Goal: Information Seeking & Learning: Learn about a topic

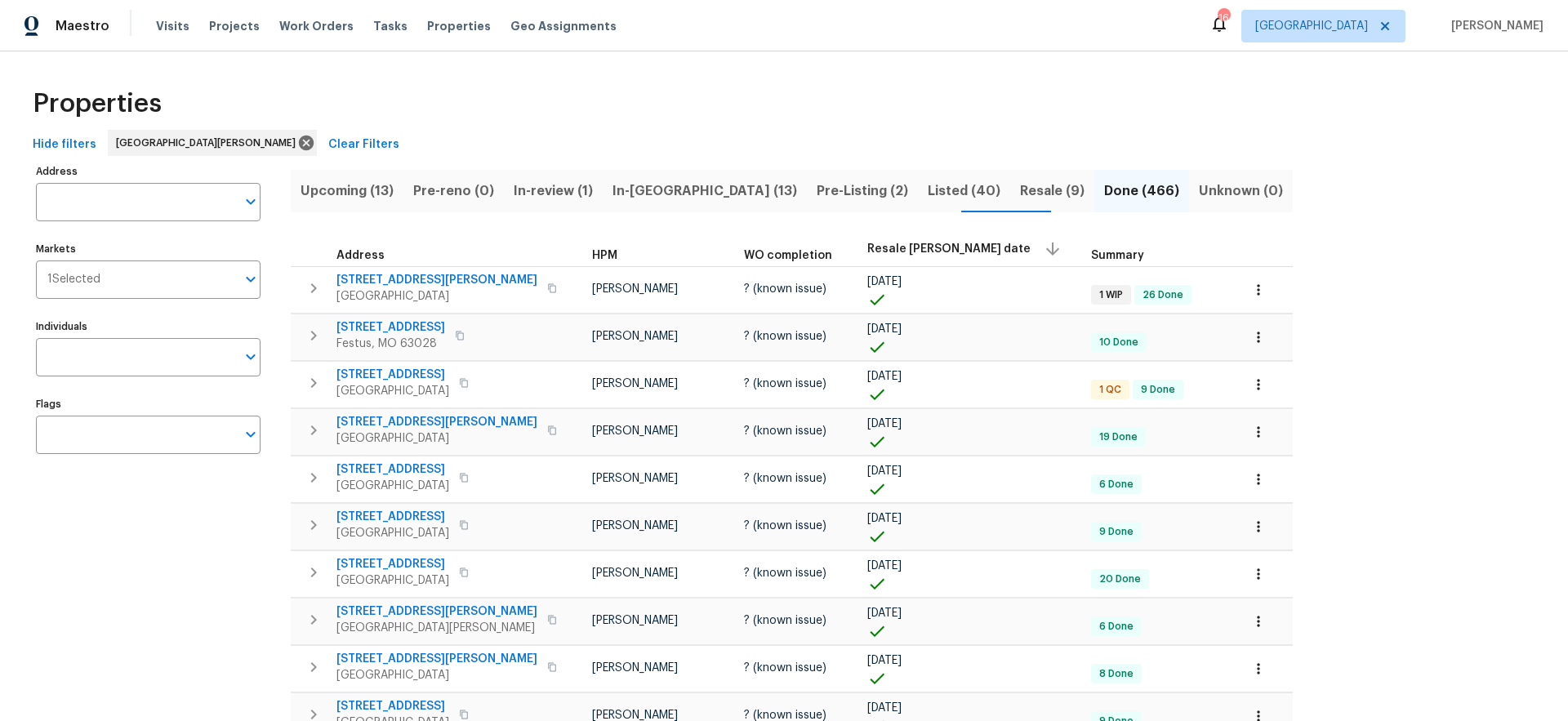
click at [867, 251] on span "Resale COE date" at bounding box center [949, 249] width 164 height 12
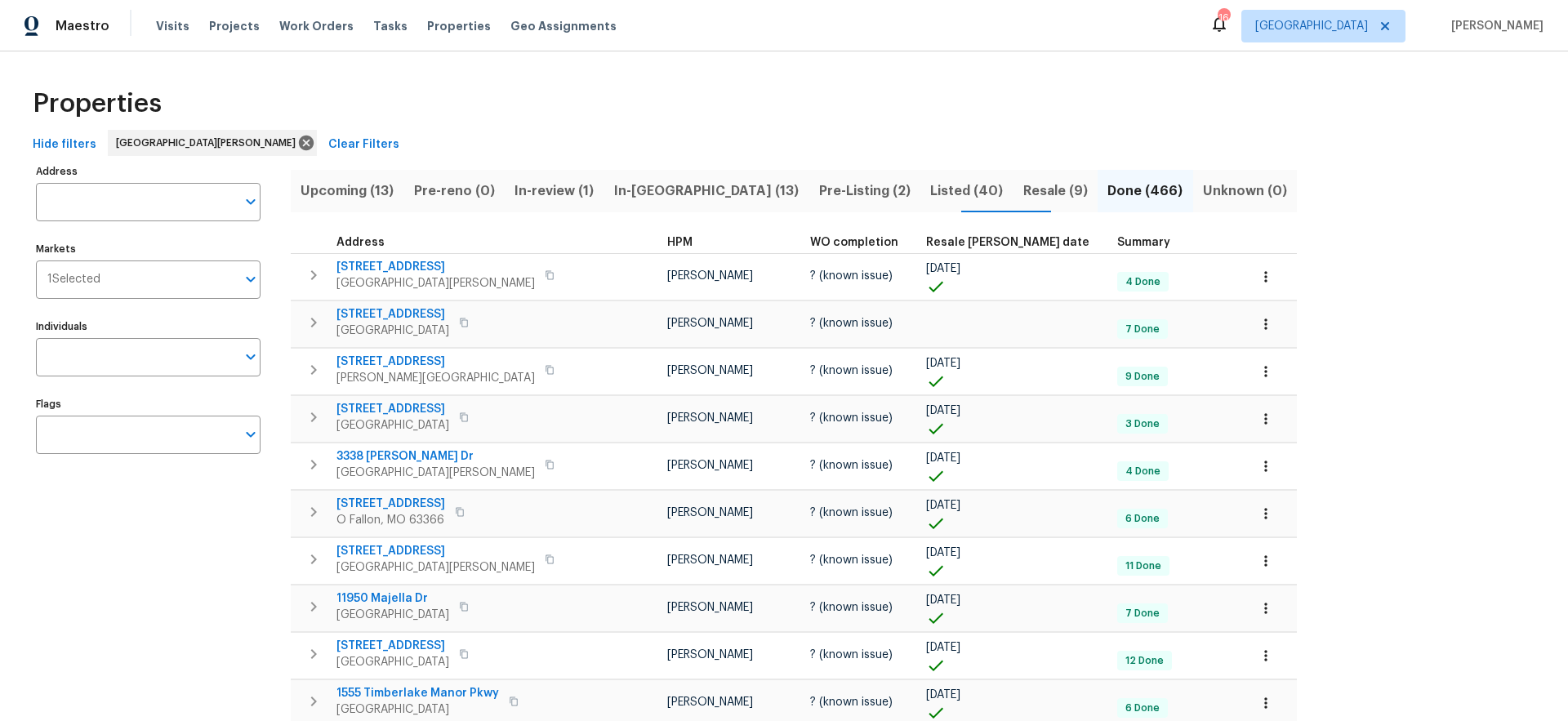
click at [926, 243] on span "Resale COE date" at bounding box center [1008, 242] width 164 height 12
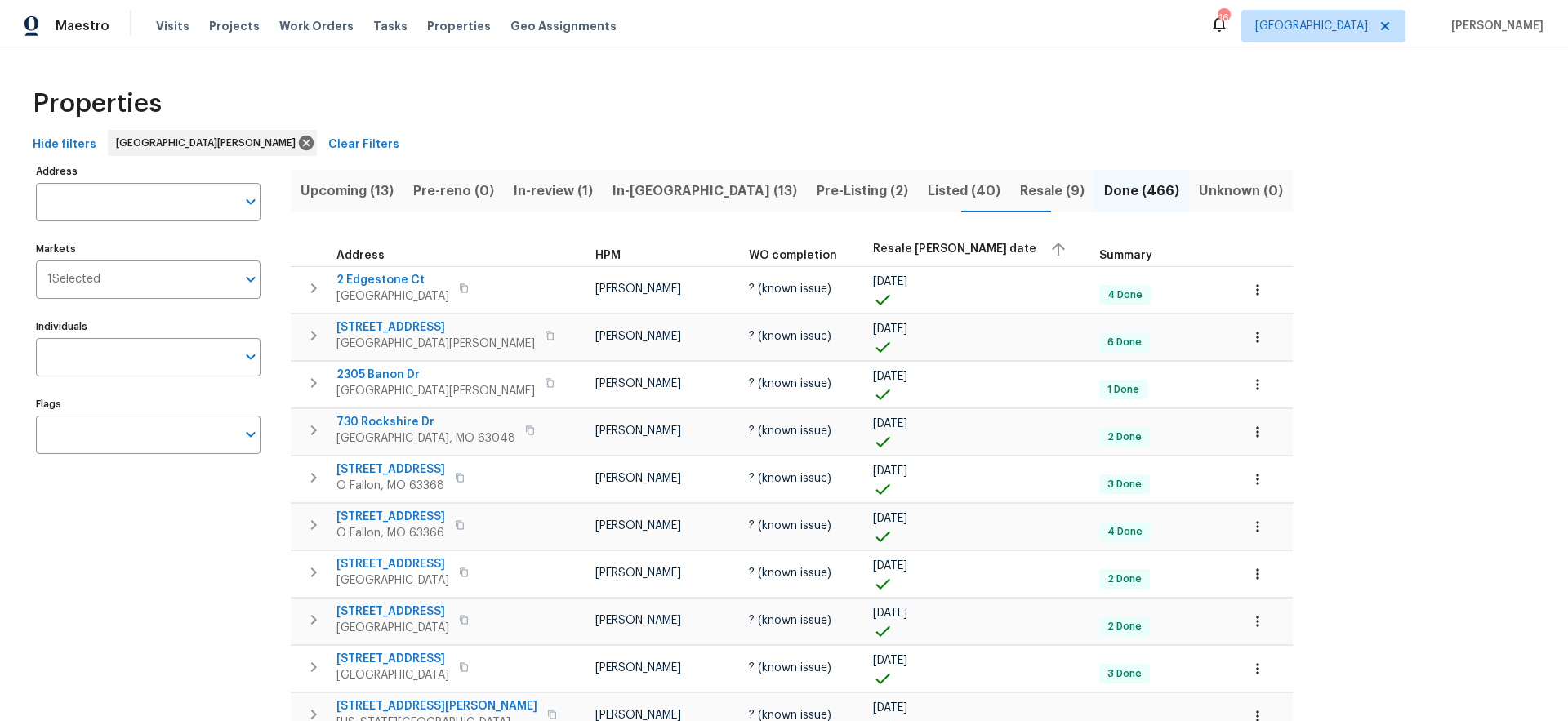
click at [873, 249] on span "Resale COE date" at bounding box center [955, 249] width 164 height 12
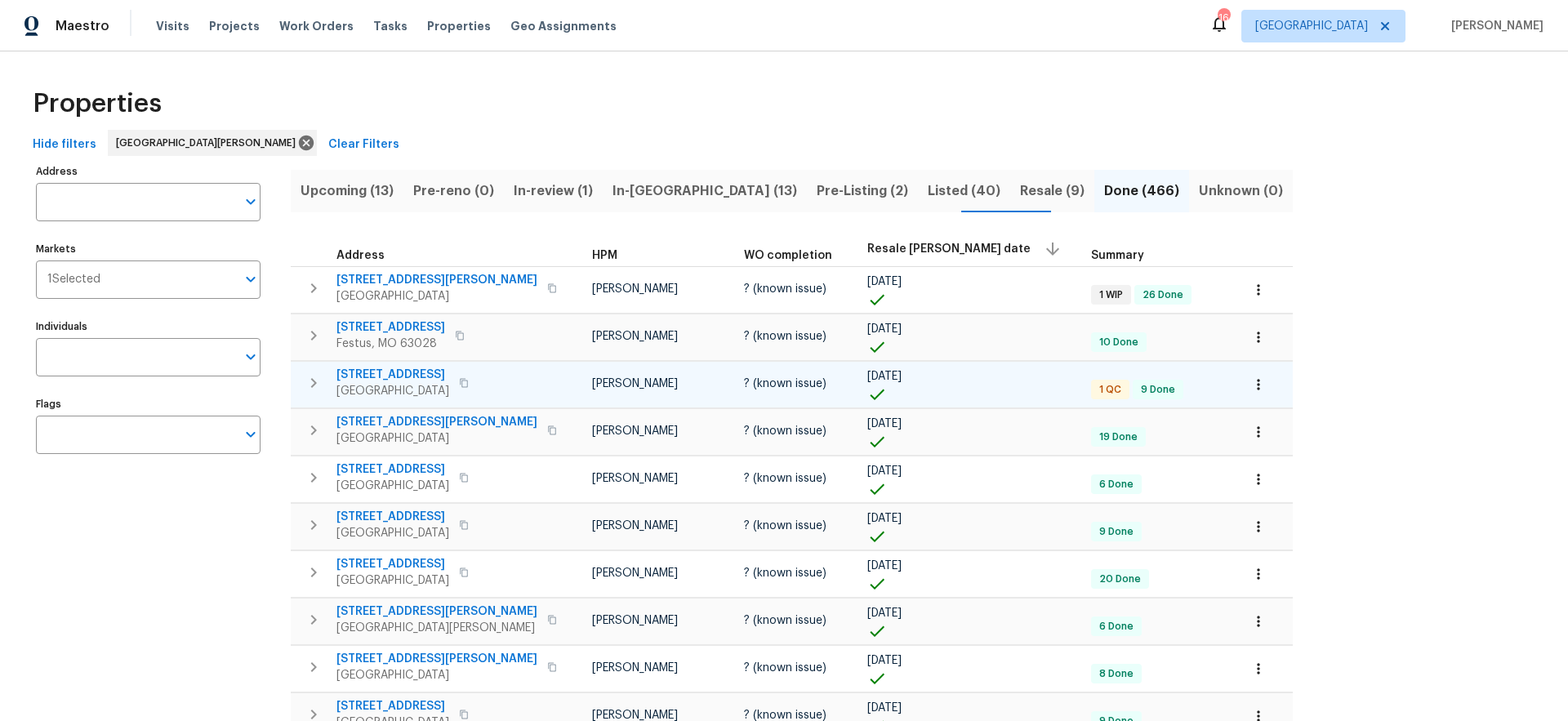
click at [400, 375] on span "15969 Woodlet Park Ct" at bounding box center [392, 374] width 112 height 16
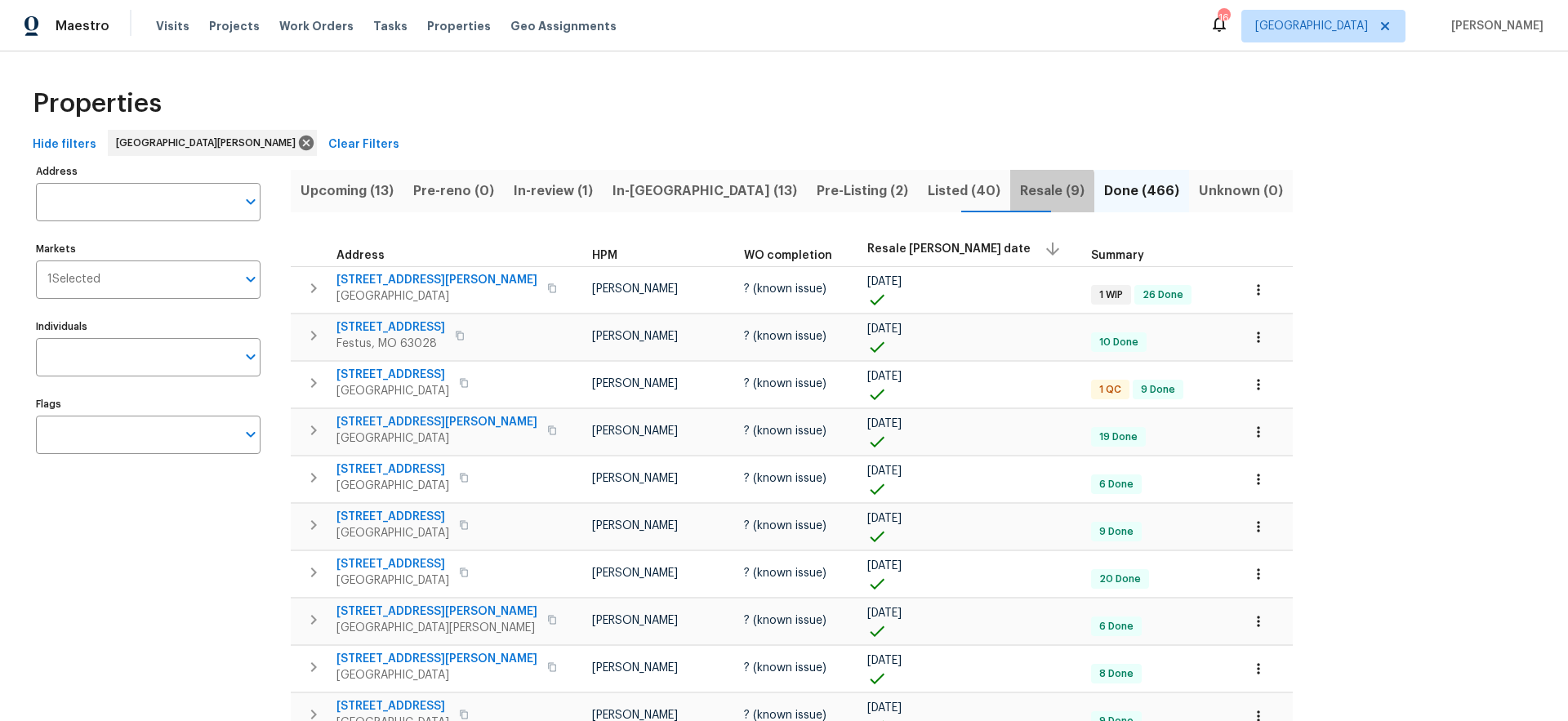
click at [1020, 192] on span "Resale (9)" at bounding box center [1052, 191] width 65 height 23
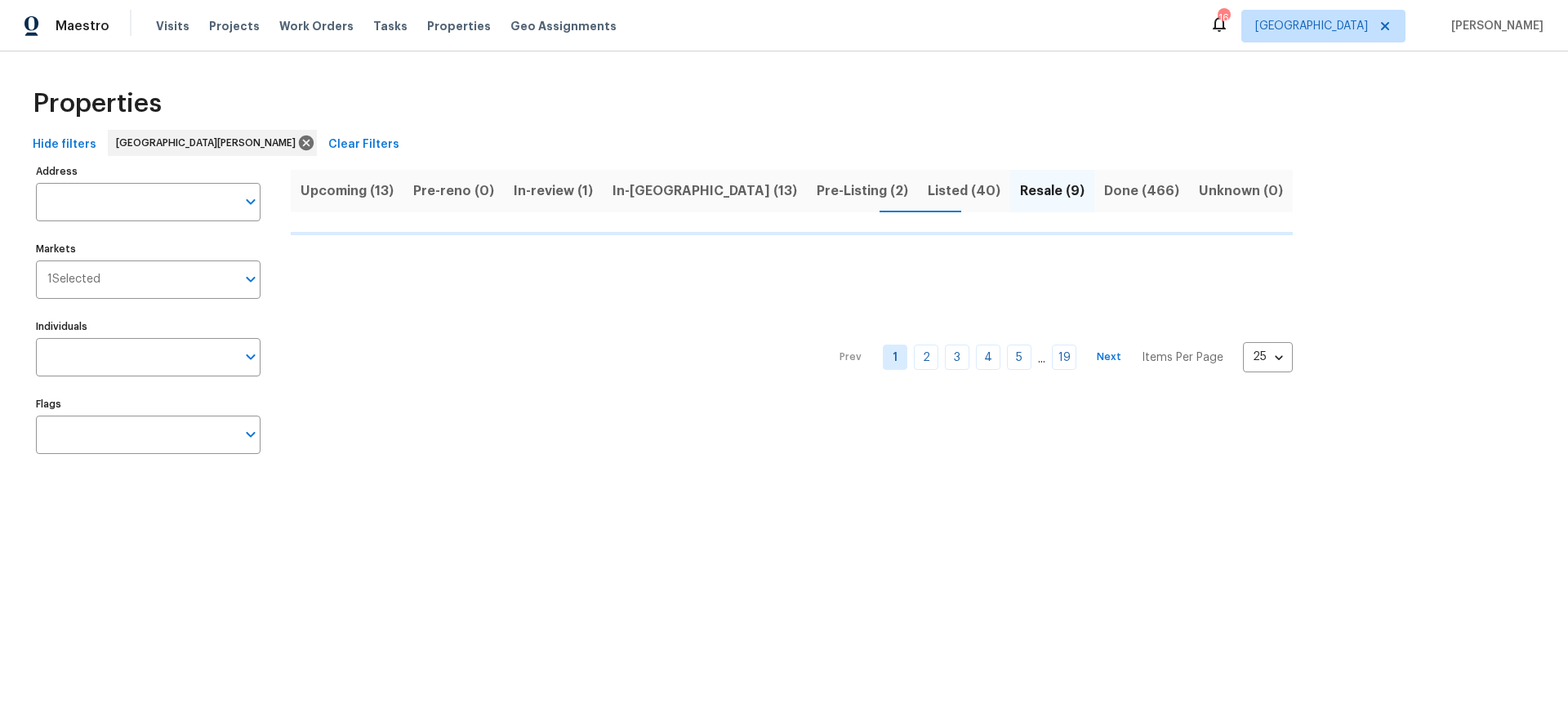
click at [817, 194] on span "Pre-Listing (2)" at bounding box center [862, 191] width 91 height 23
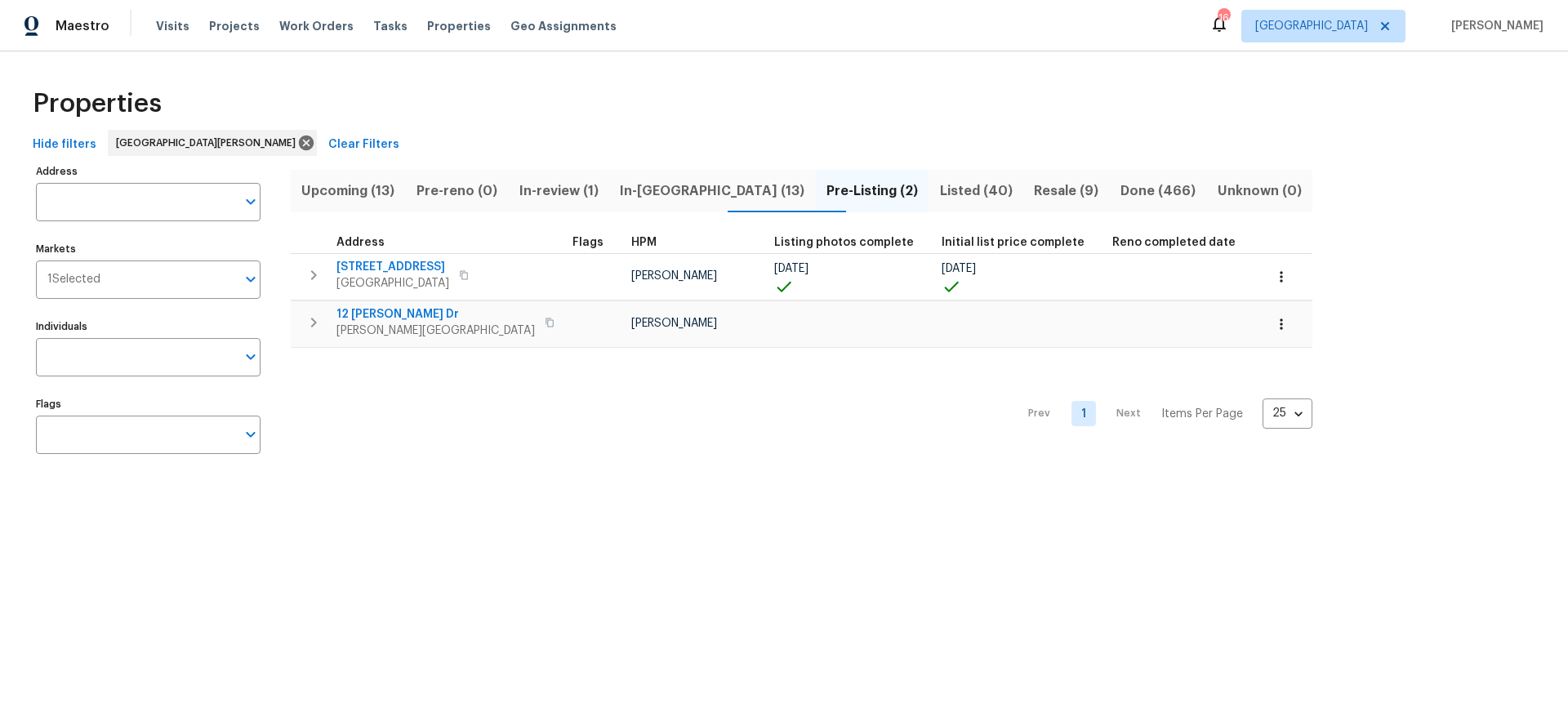
click at [939, 188] on span "Listed (40)" at bounding box center [976, 191] width 75 height 23
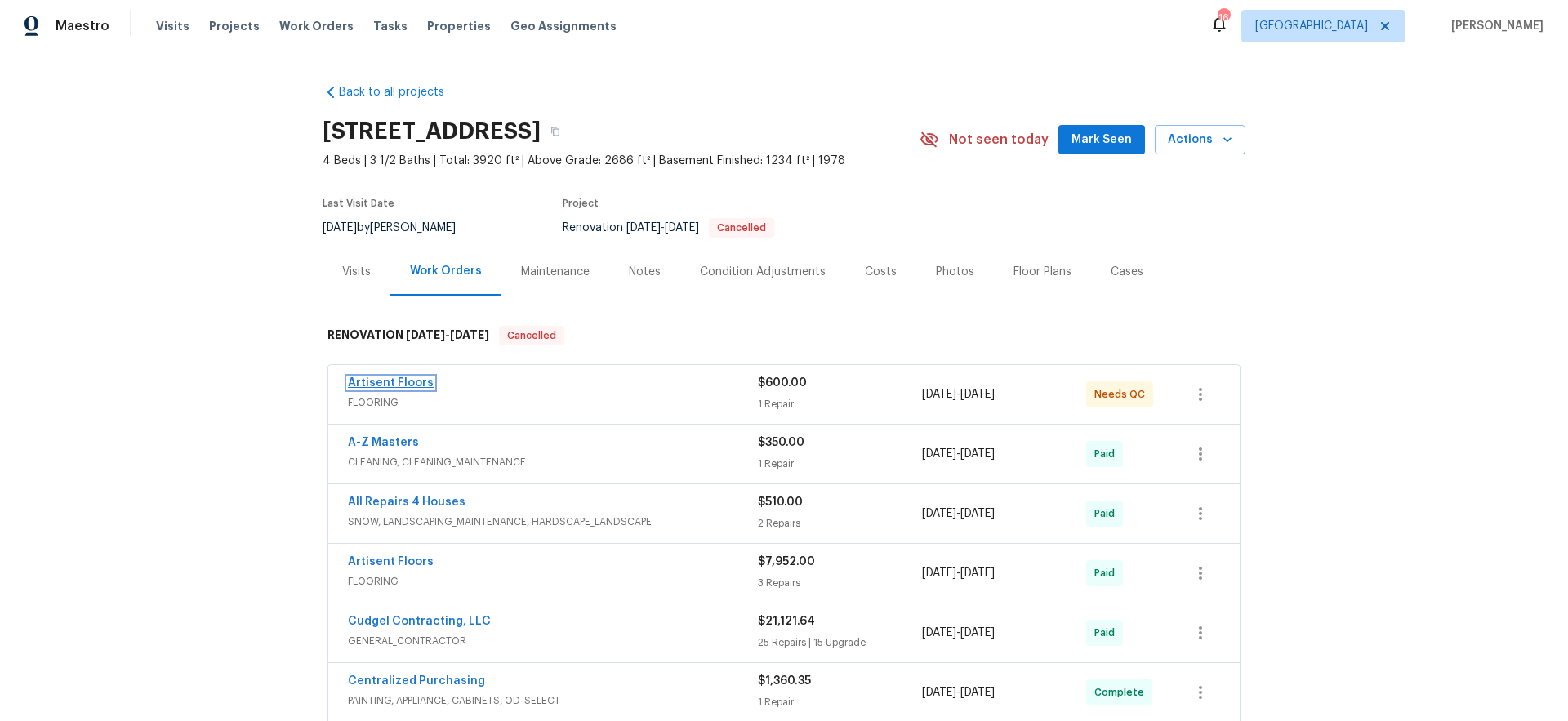
click at [409, 383] on link "Artisent Floors" at bounding box center [390, 382] width 86 height 12
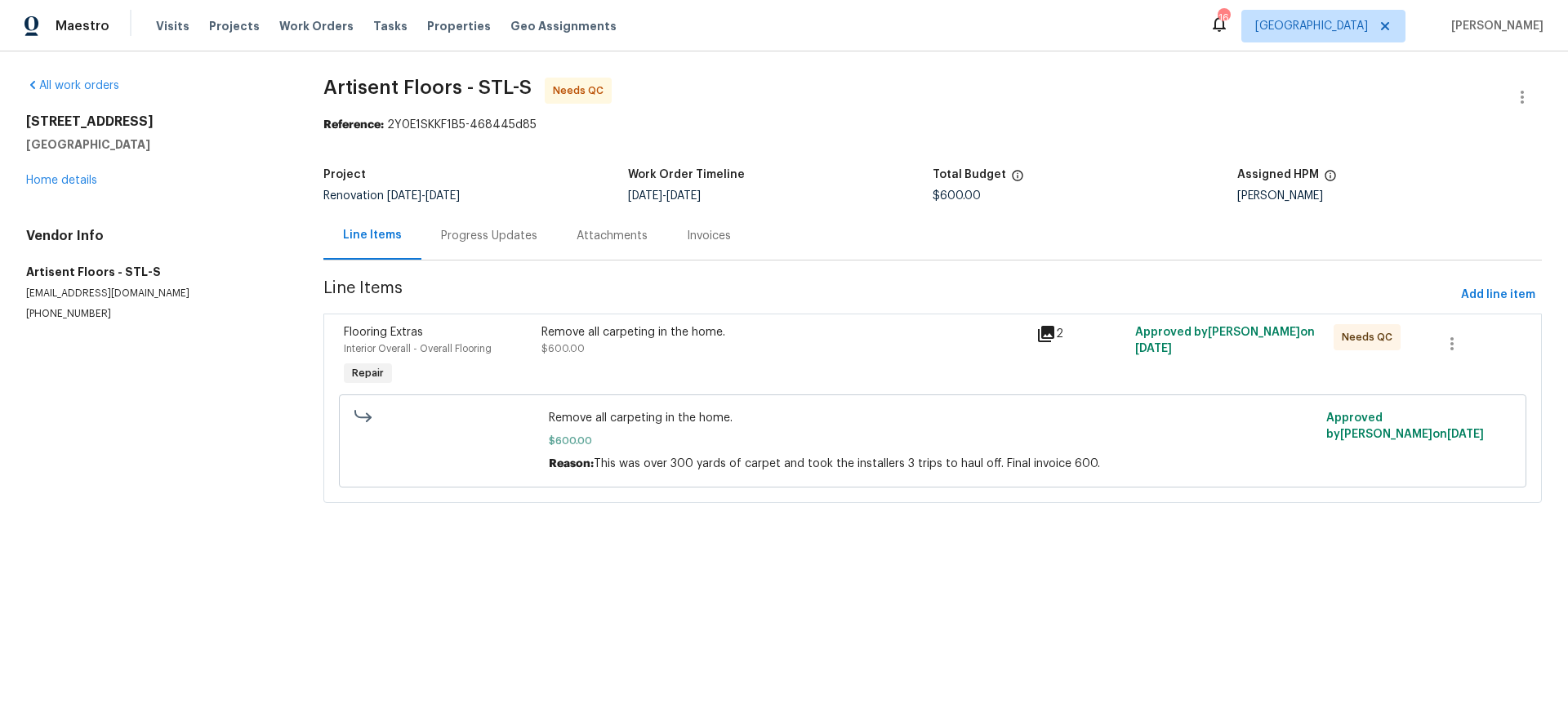
click at [755, 367] on div "Remove all carpeting in the home. $600.00" at bounding box center [783, 357] width 495 height 75
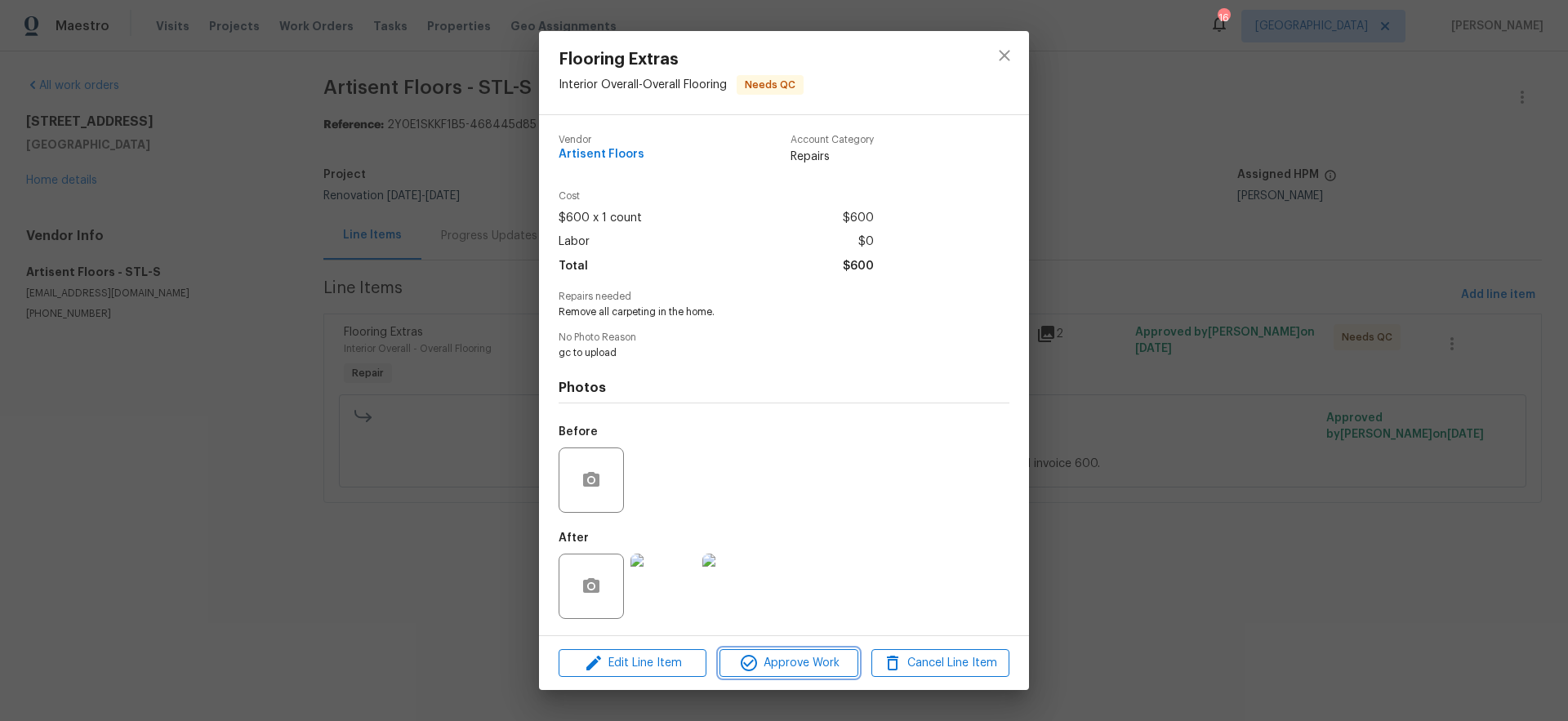
click at [788, 665] on span "Approve Work" at bounding box center [788, 663] width 128 height 20
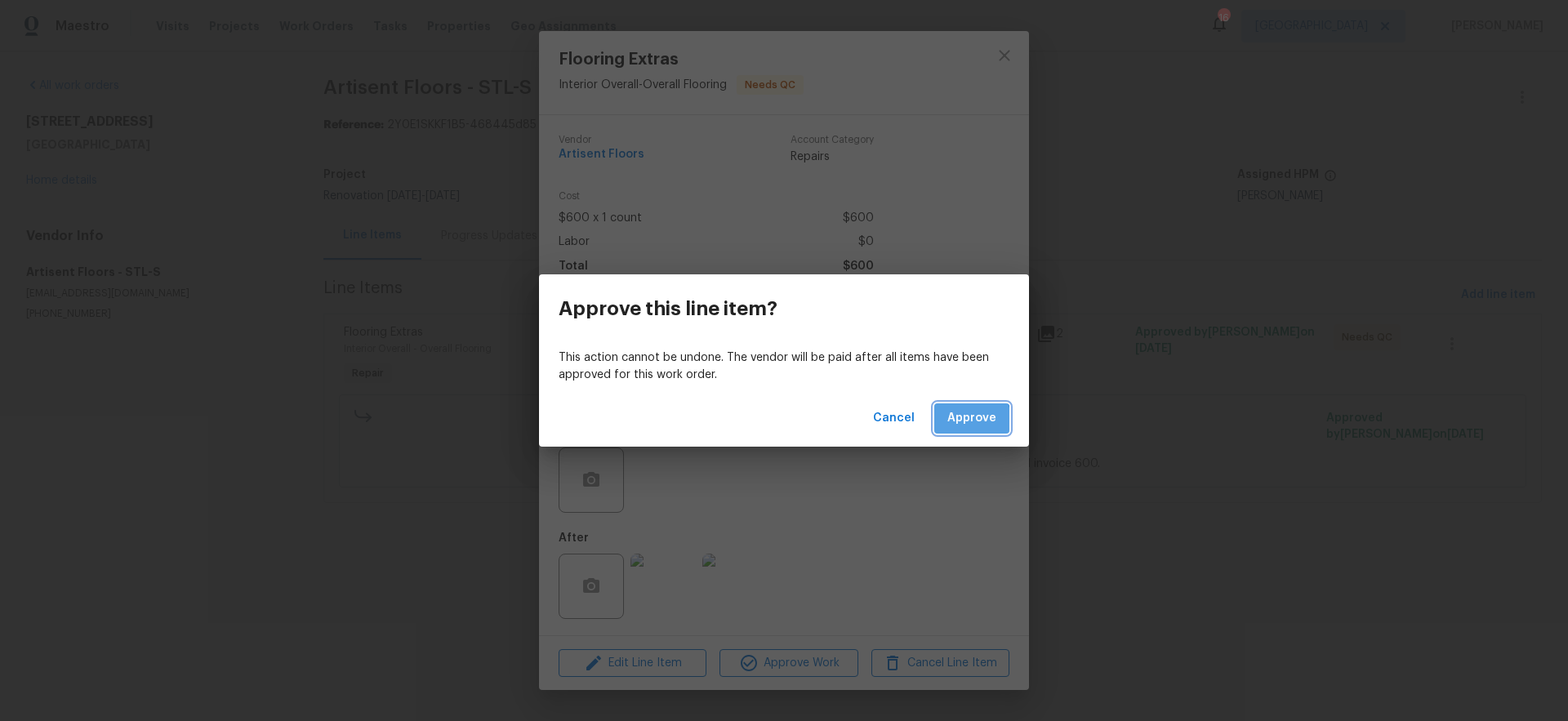
click at [969, 422] on span "Approve" at bounding box center [972, 418] width 49 height 20
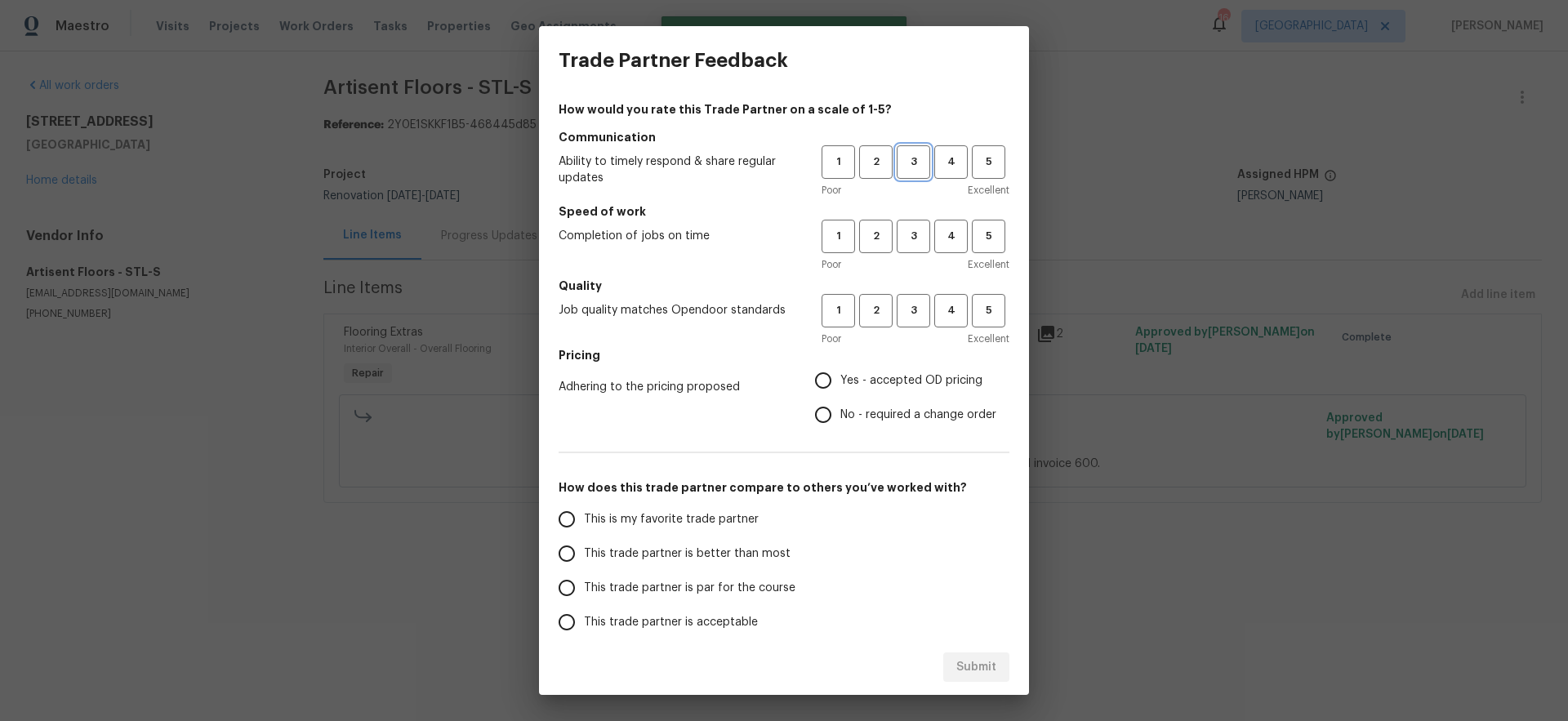
click at [902, 164] on span "3" at bounding box center [913, 162] width 30 height 19
click at [903, 238] on span "3" at bounding box center [913, 236] width 30 height 19
click at [906, 314] on span "3" at bounding box center [913, 311] width 30 height 19
click at [855, 379] on span "Yes - accepted OD pricing" at bounding box center [911, 380] width 142 height 17
click at [841, 379] on input "Yes - accepted OD pricing" at bounding box center [823, 380] width 35 height 35
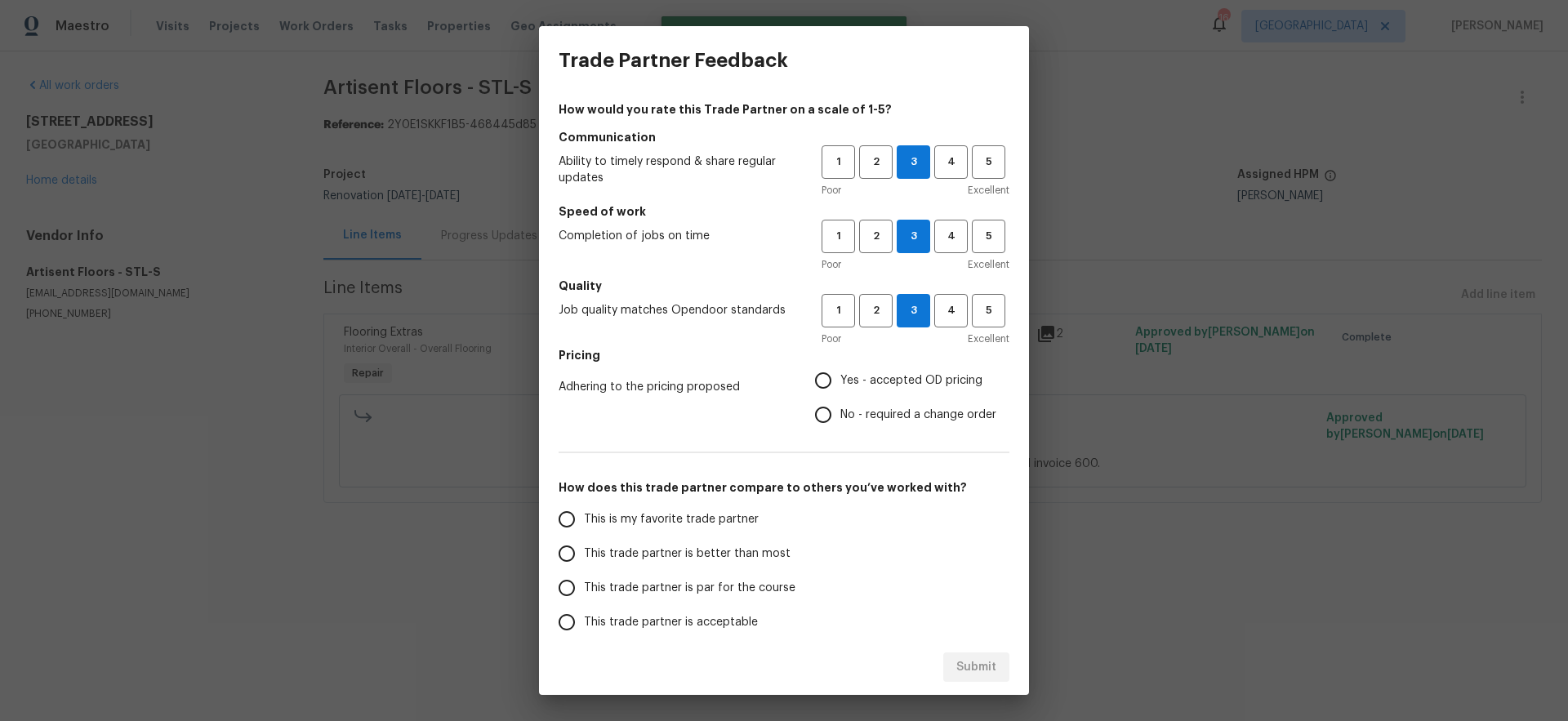
radio input "true"
click at [747, 552] on span "This trade partner is better than most" at bounding box center [688, 554] width 207 height 17
click at [584, 552] on input "This trade partner is better than most" at bounding box center [566, 553] width 35 height 35
click at [993, 671] on span "Submit" at bounding box center [976, 667] width 40 height 20
radio input "true"
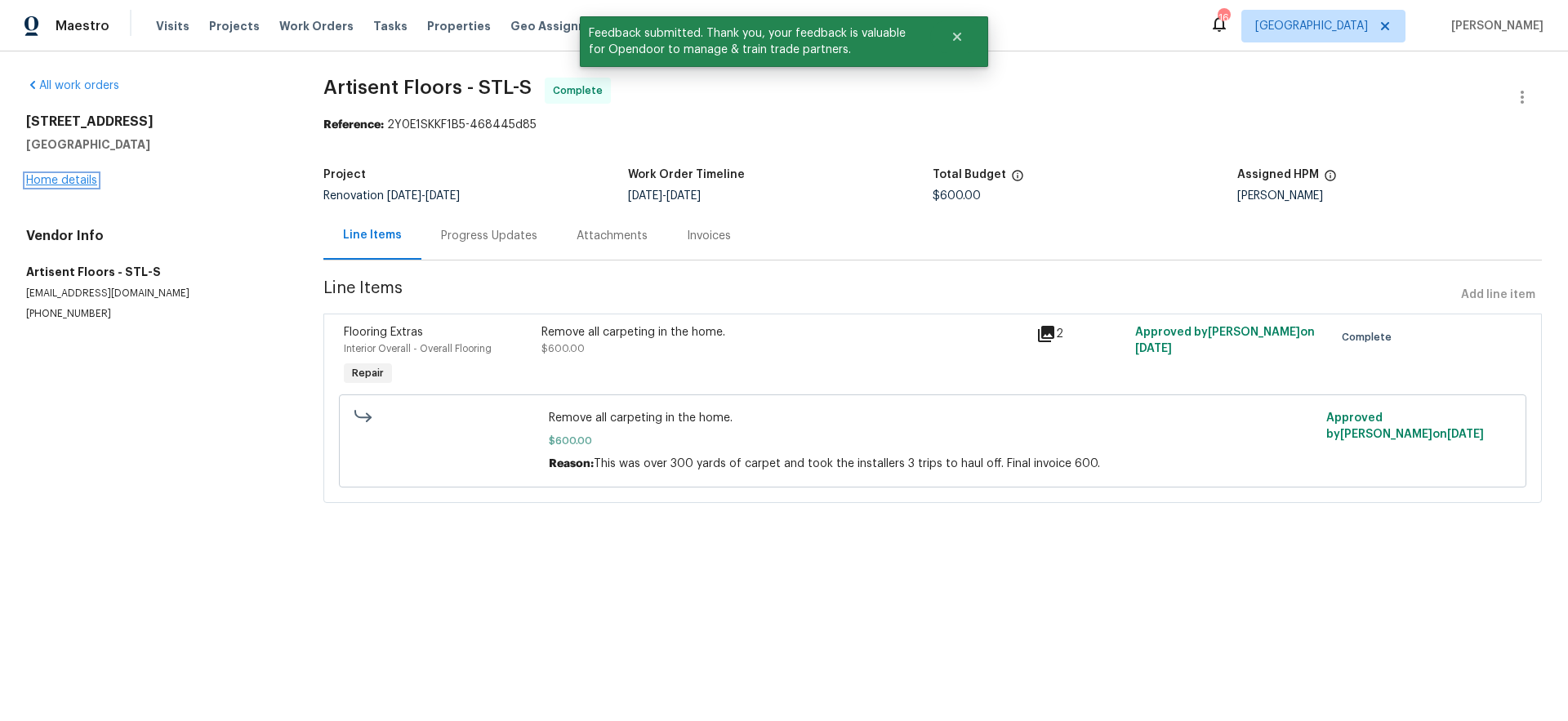
click at [70, 178] on link "Home details" at bounding box center [62, 180] width 71 height 12
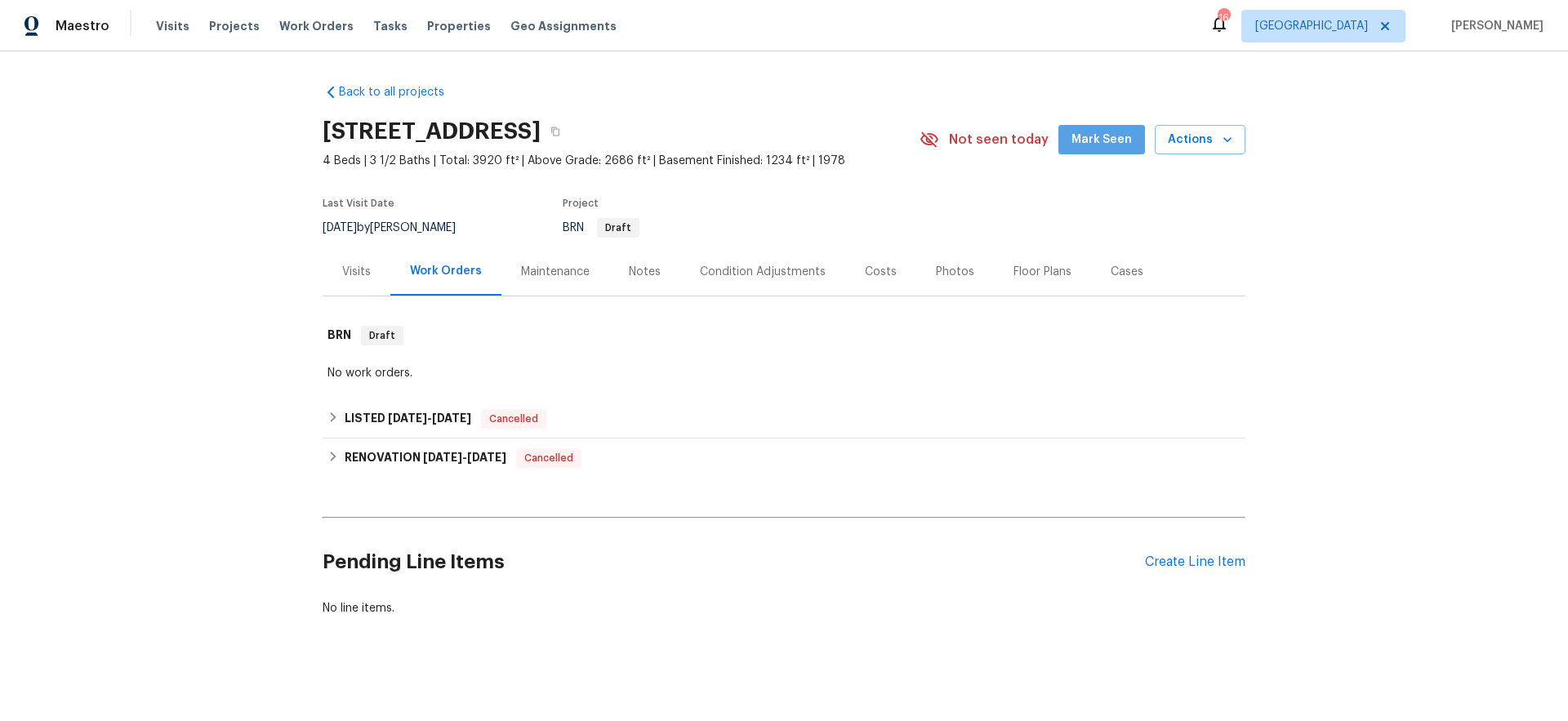
click at [1110, 136] on span "Mark Seen" at bounding box center [1102, 140] width 60 height 20
click at [644, 273] on div "Notes" at bounding box center [645, 272] width 32 height 16
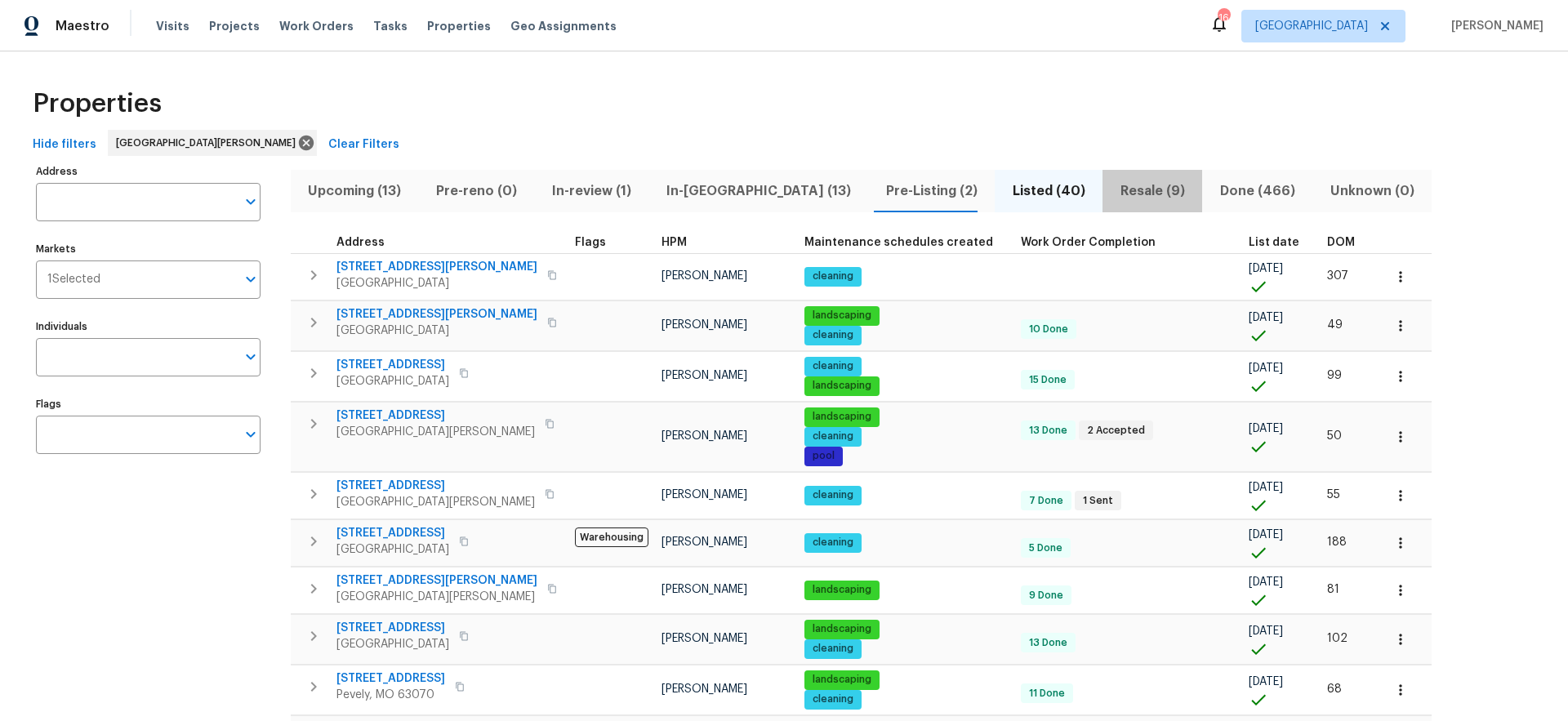
click at [1112, 193] on span "Resale (9)" at bounding box center [1152, 191] width 80 height 23
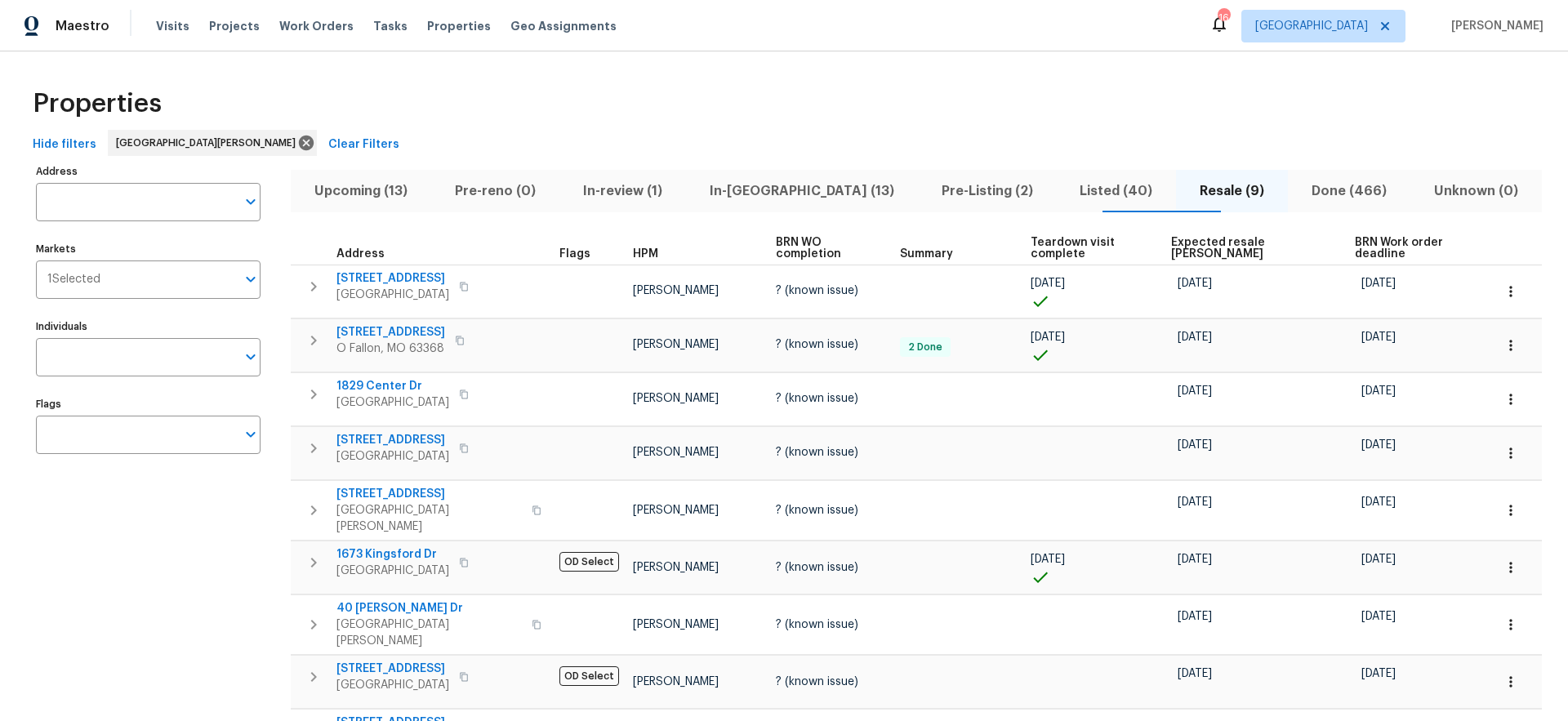
click at [633, 253] on span "HPM" at bounding box center [645, 254] width 26 height 12
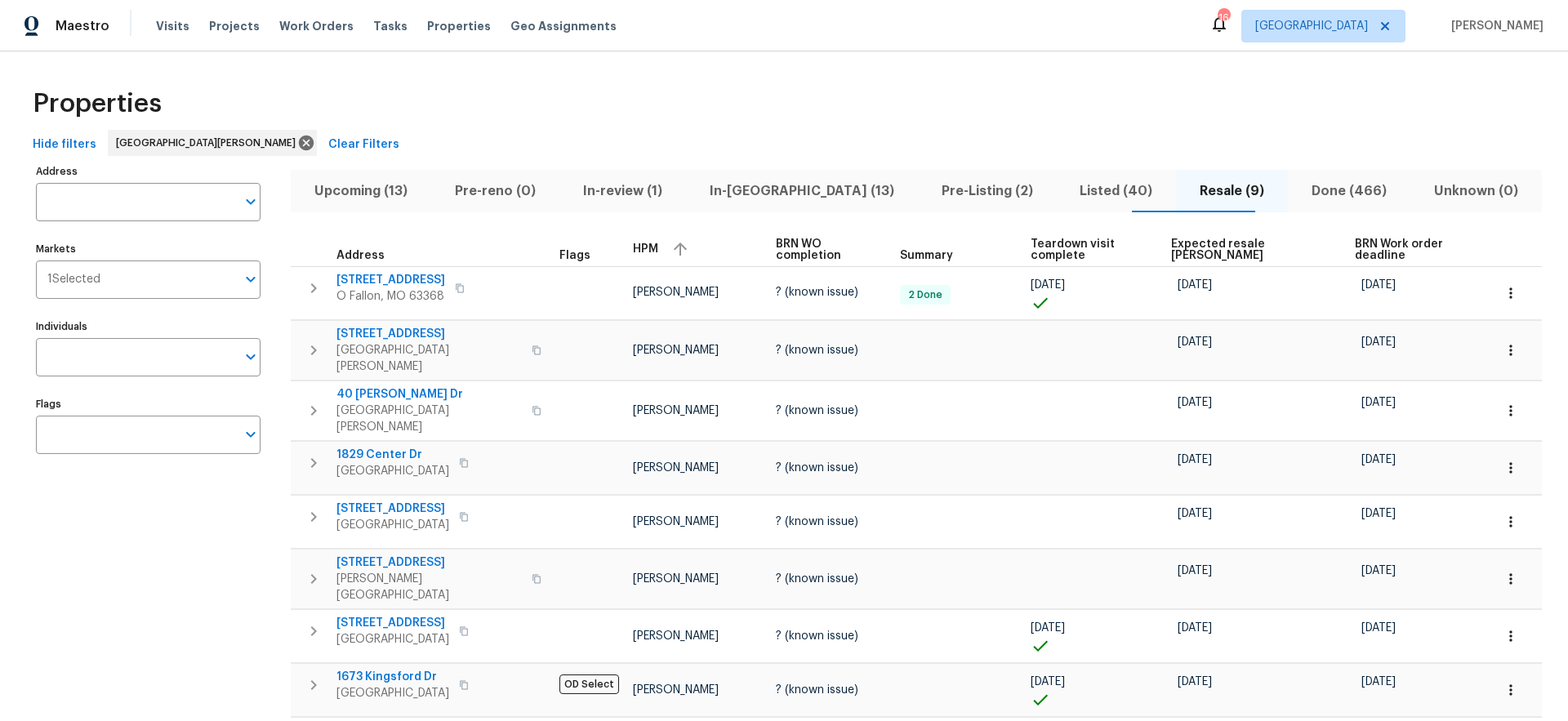
click at [633, 253] on span "HPM" at bounding box center [645, 249] width 26 height 12
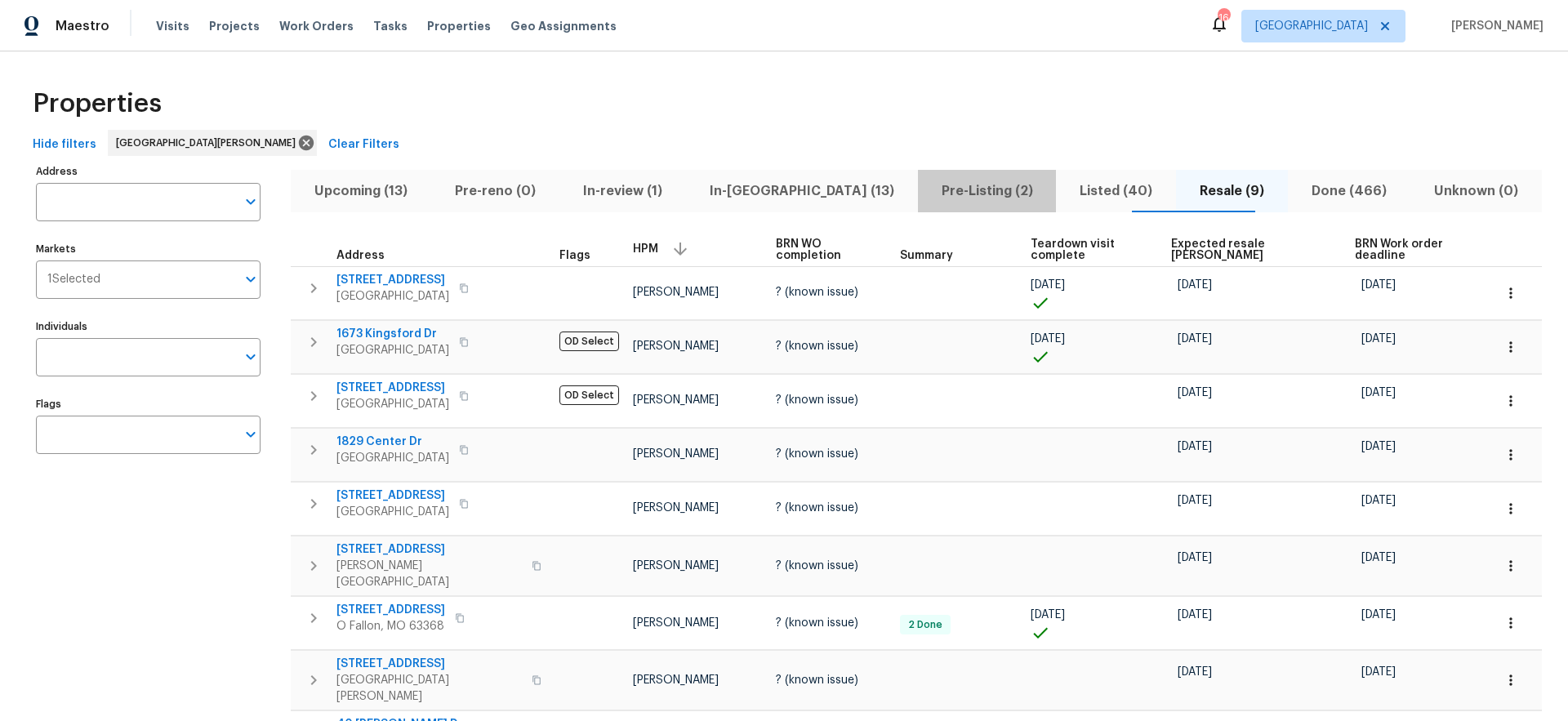
click at [937, 190] on span "Pre-Listing (2)" at bounding box center [988, 191] width 119 height 23
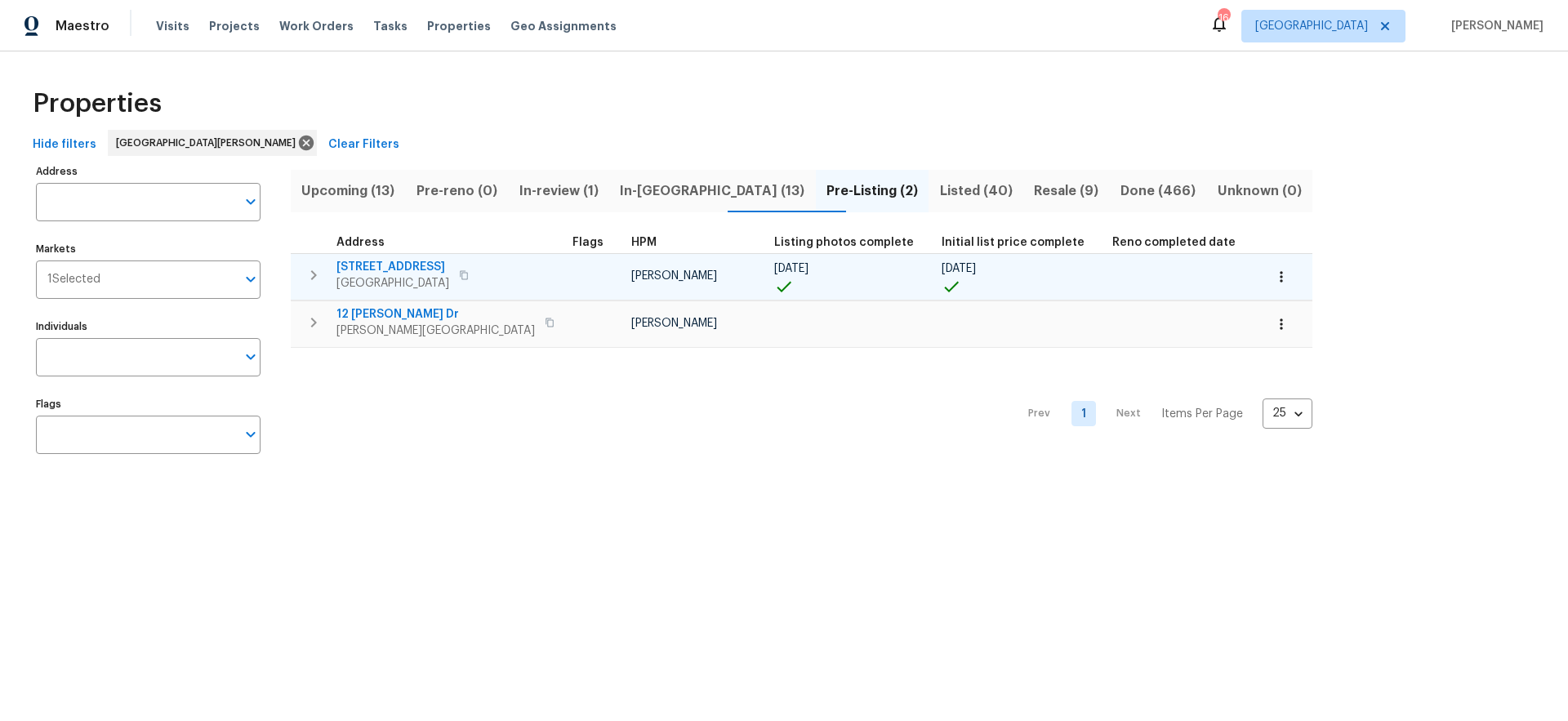
click at [391, 269] on span "2381 Gross Point Ln" at bounding box center [392, 267] width 112 height 16
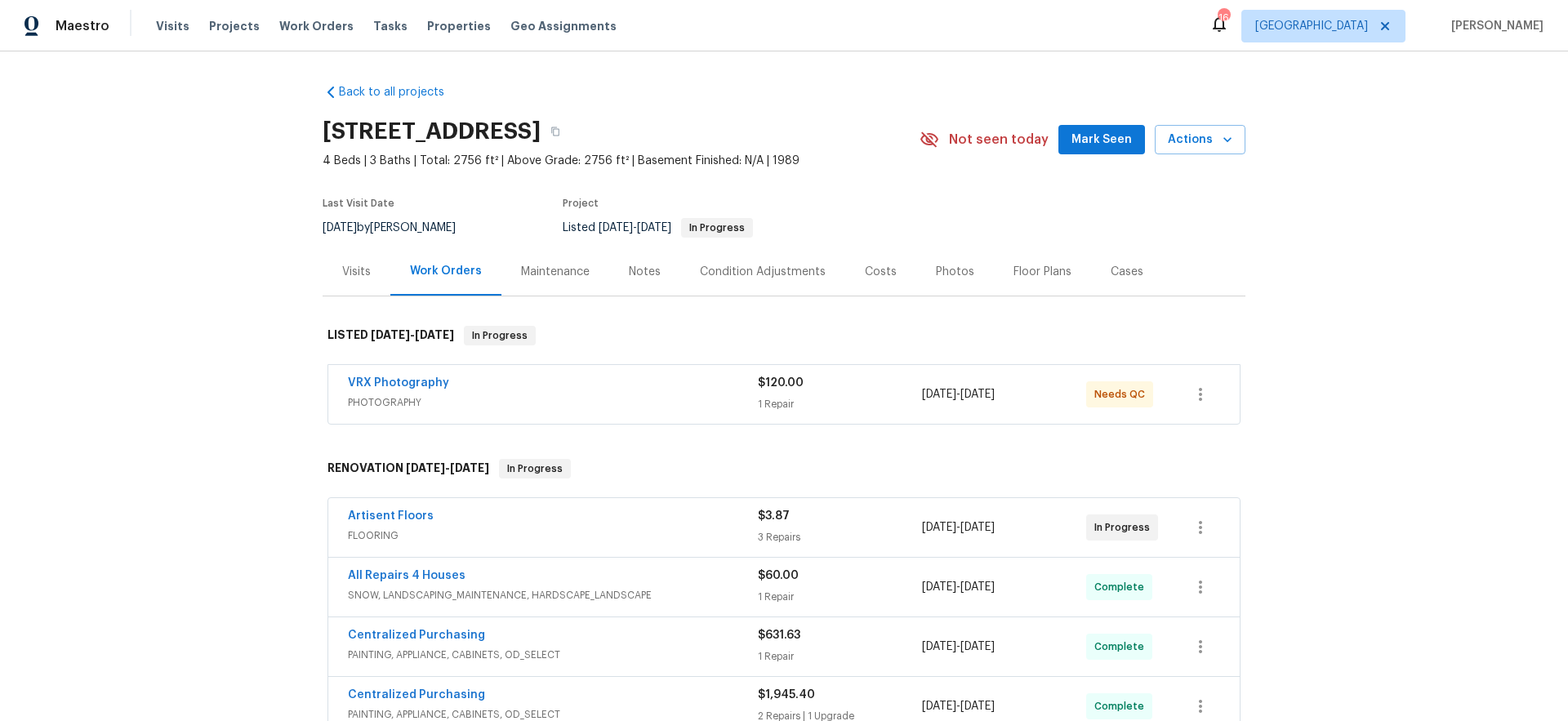
click at [936, 274] on div "Photos" at bounding box center [955, 272] width 38 height 16
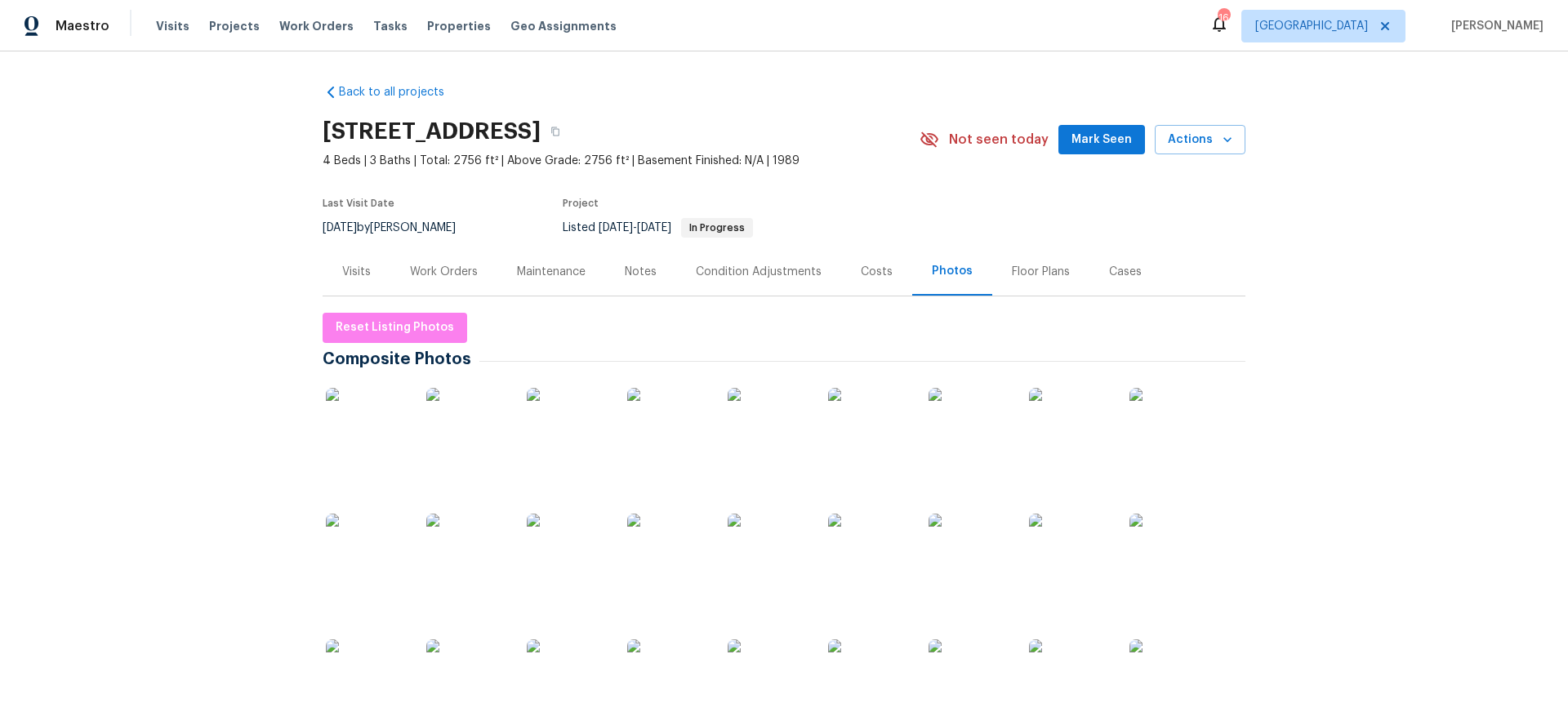
click at [374, 437] on img at bounding box center [366, 428] width 81 height 81
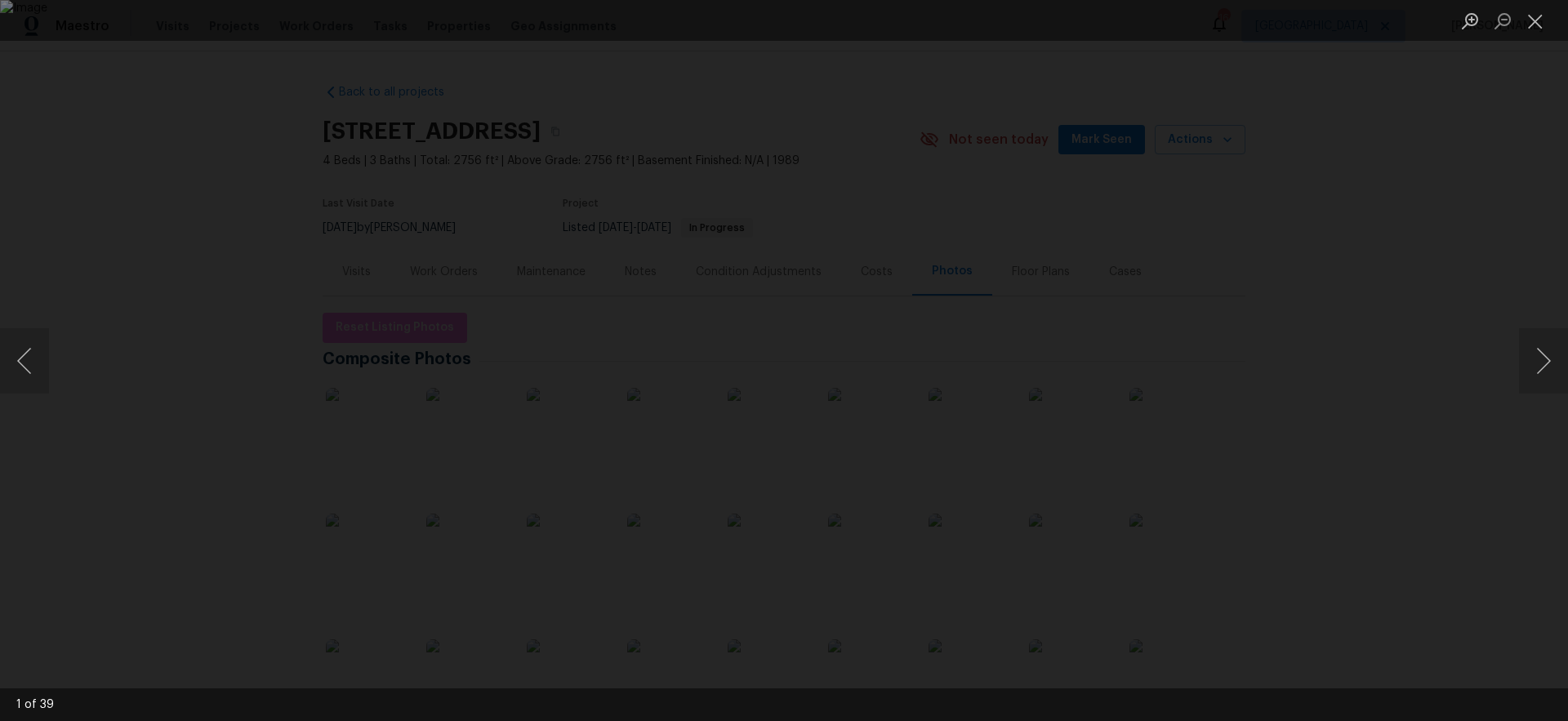
click at [1157, 409] on img "Lightbox" at bounding box center [784, 360] width 1568 height 721
click at [20, 368] on button "Previous image" at bounding box center [24, 361] width 49 height 65
click at [22, 369] on button "Previous image" at bounding box center [24, 361] width 49 height 65
click at [23, 370] on button "Previous image" at bounding box center [24, 361] width 49 height 65
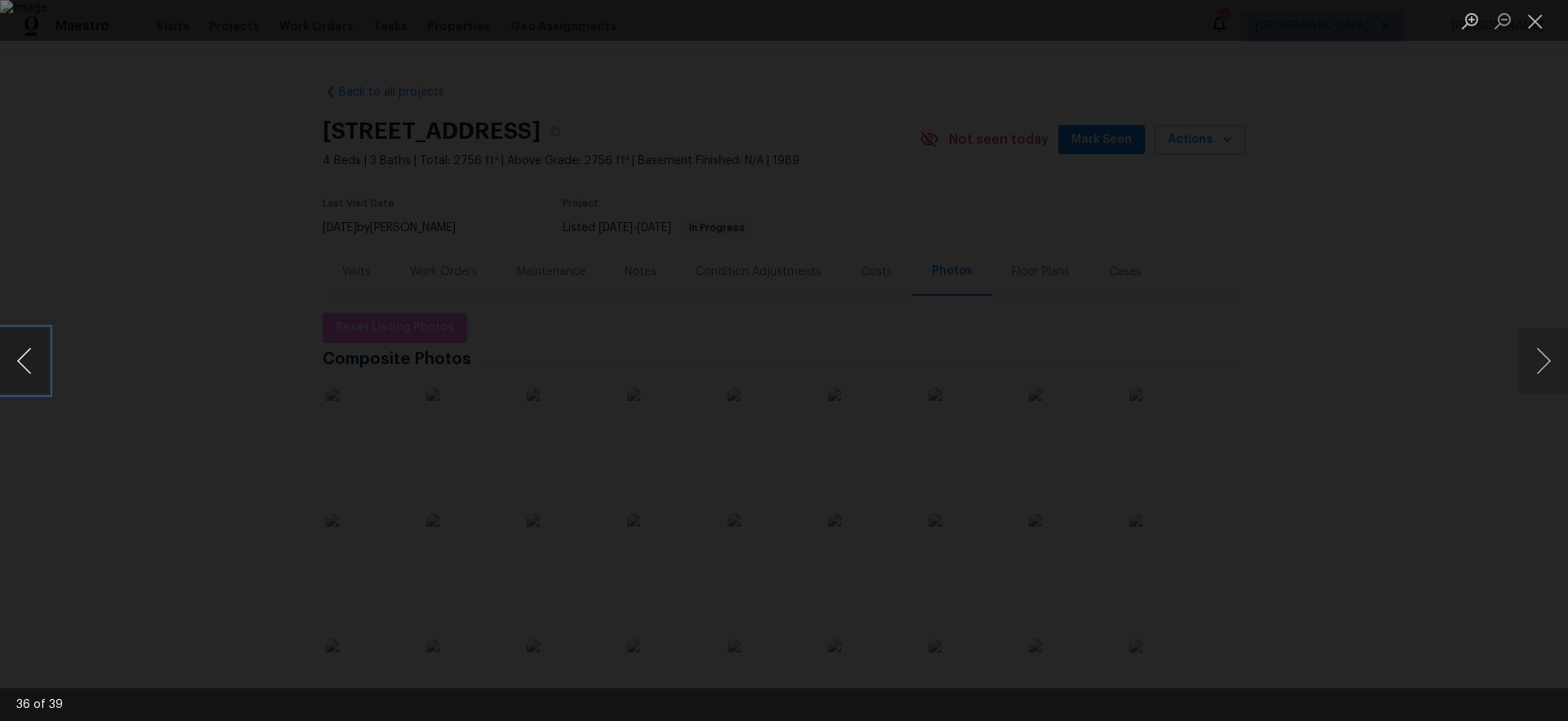
click at [23, 370] on button "Previous image" at bounding box center [24, 361] width 49 height 65
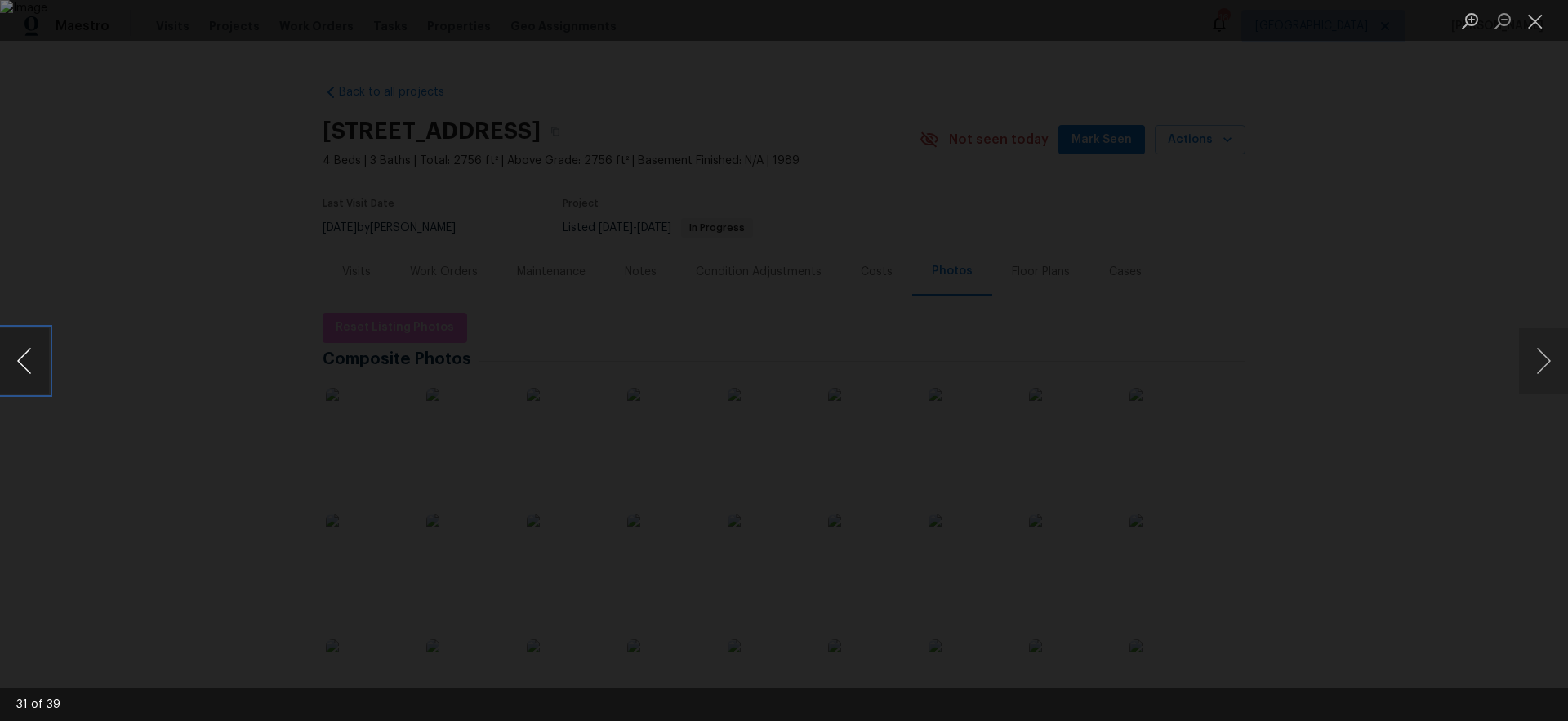
click at [23, 370] on button "Previous image" at bounding box center [24, 361] width 49 height 65
click at [24, 371] on button "Previous image" at bounding box center [24, 361] width 49 height 65
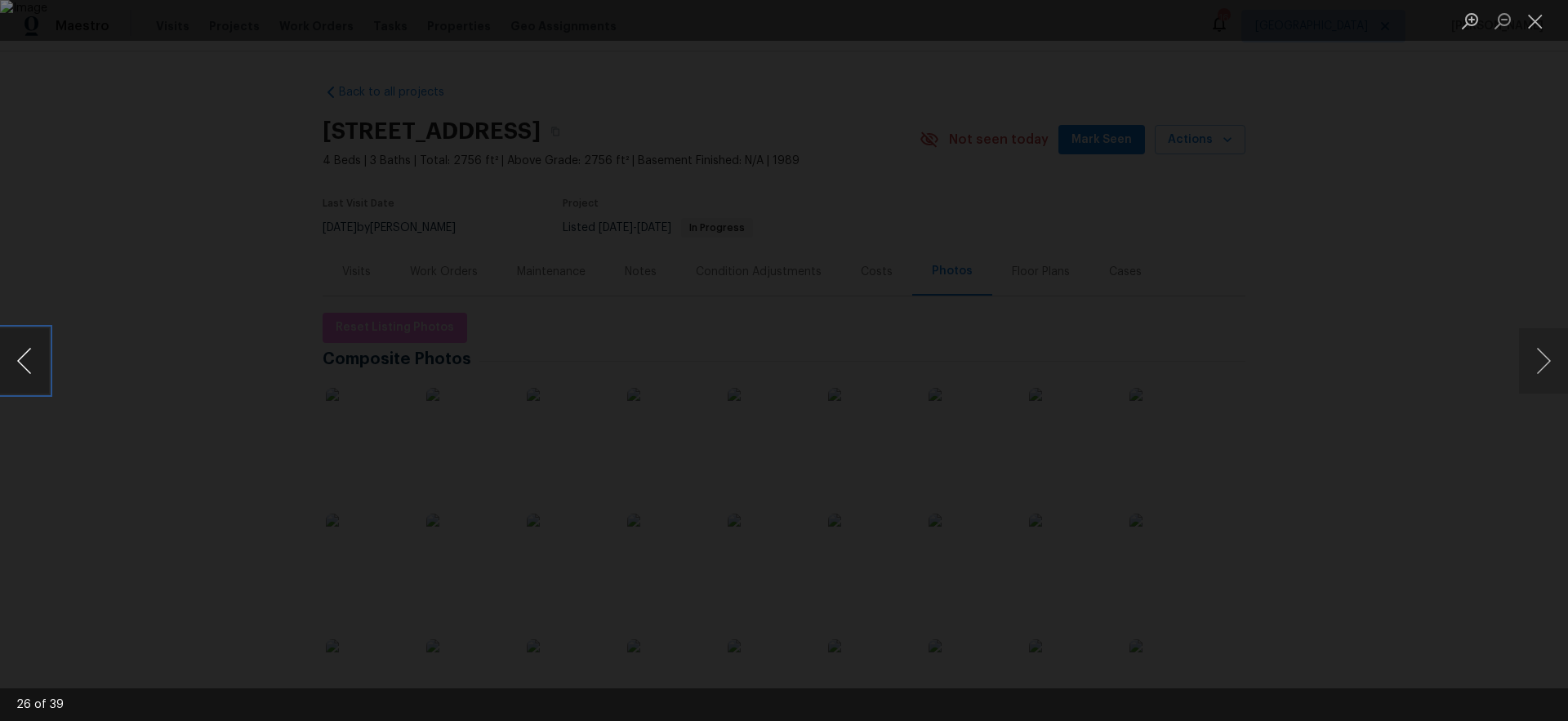
click at [24, 371] on button "Previous image" at bounding box center [24, 361] width 49 height 65
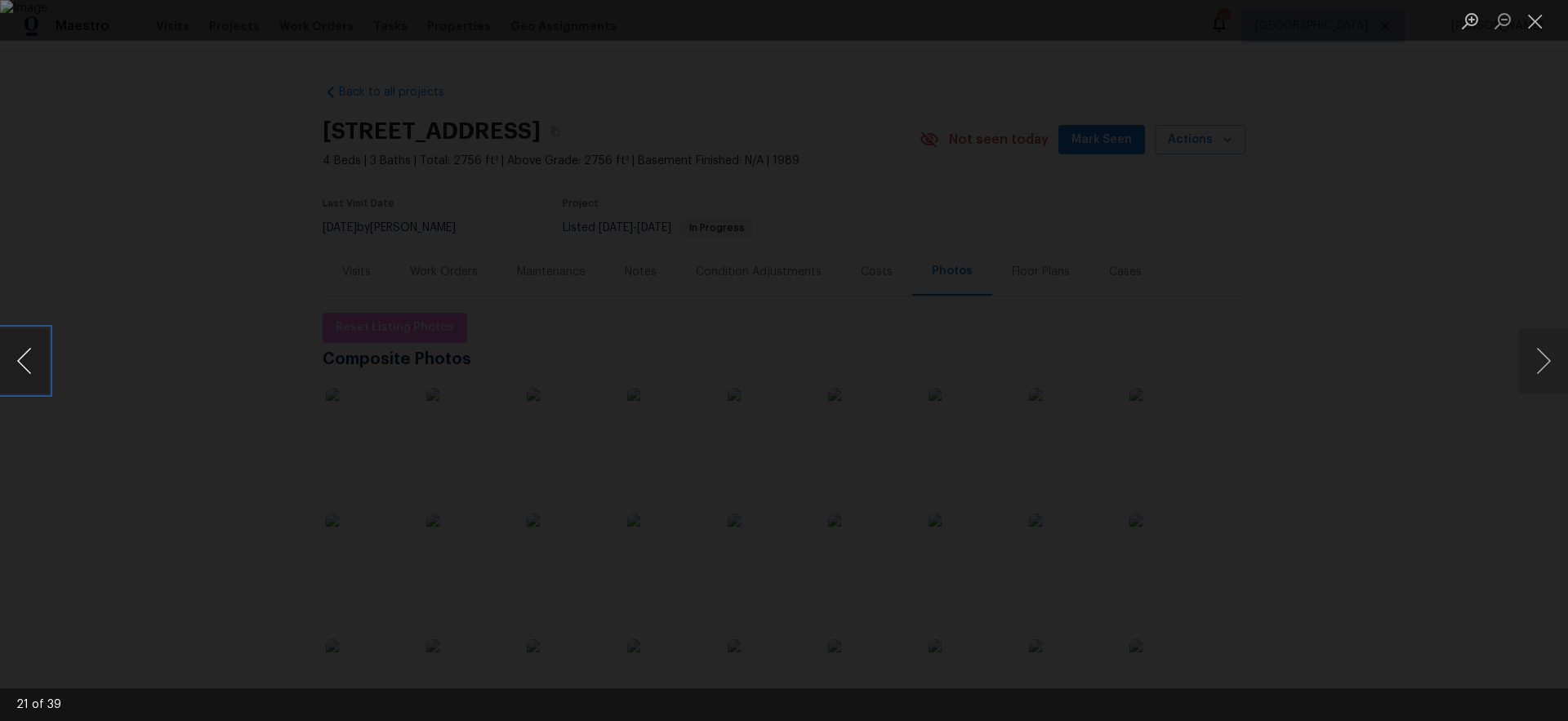
click at [25, 371] on button "Previous image" at bounding box center [24, 361] width 49 height 65
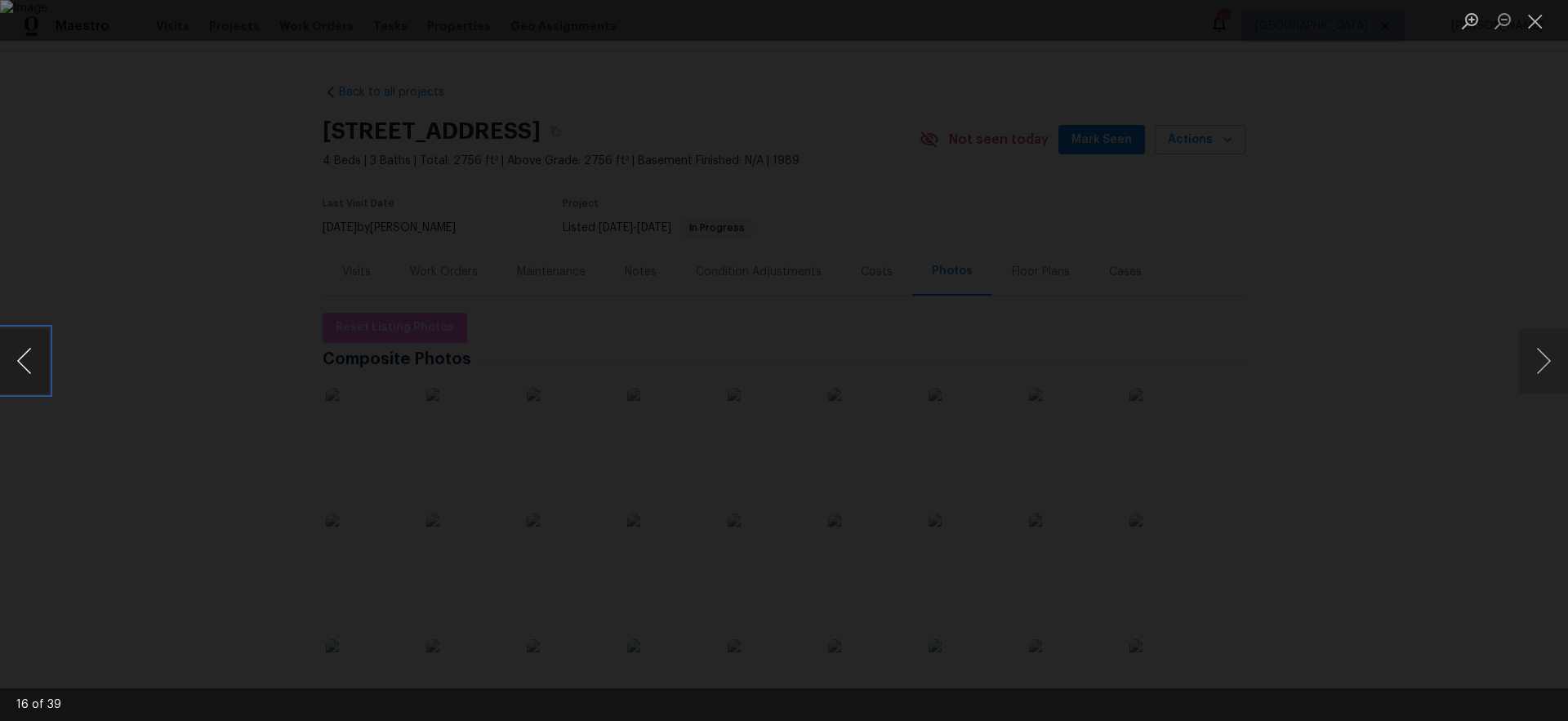
click at [25, 371] on button "Previous image" at bounding box center [24, 361] width 49 height 65
